Goal: Transaction & Acquisition: Purchase product/service

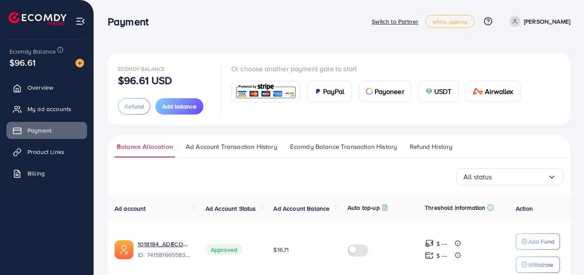
scroll to position [386, 0]
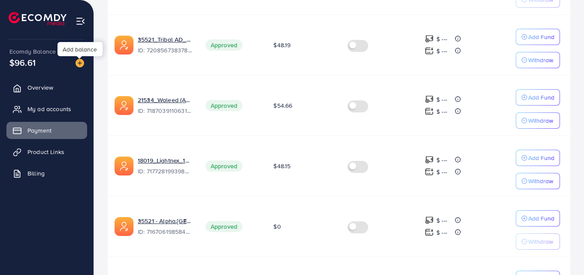
click at [80, 63] on img at bounding box center [79, 63] width 9 height 9
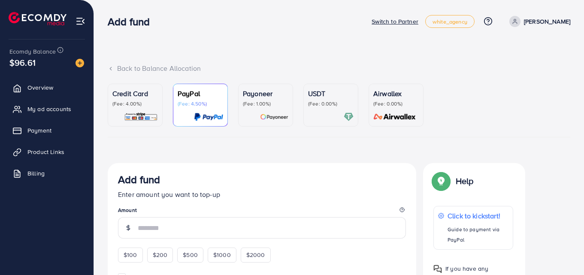
click at [145, 103] on p "(Fee: 4.00%)" at bounding box center [134, 103] width 45 height 7
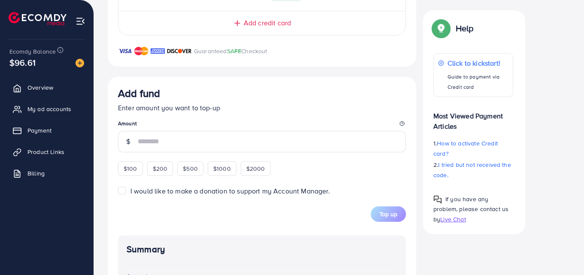
scroll to position [472, 0]
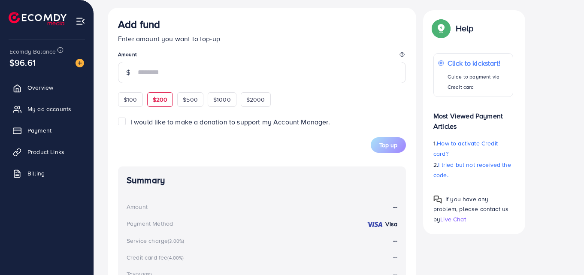
click at [162, 100] on span "$200" at bounding box center [160, 99] width 15 height 9
type input "***"
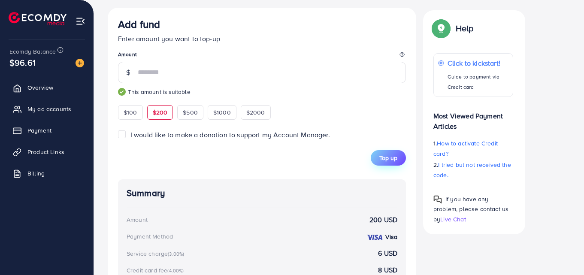
click at [392, 154] on span "Top up" at bounding box center [388, 158] width 18 height 9
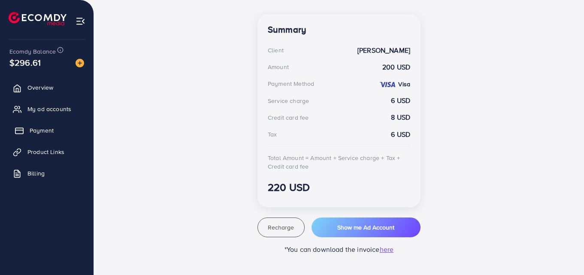
click at [32, 131] on span "Payment" at bounding box center [42, 130] width 24 height 9
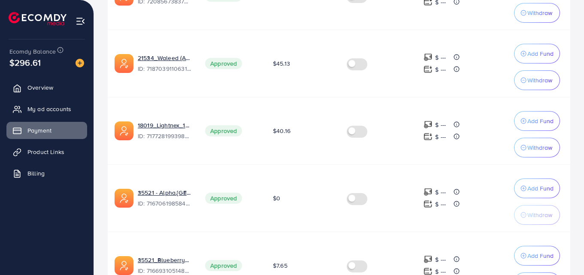
scroll to position [472, 0]
